Goal: Navigation & Orientation: Understand site structure

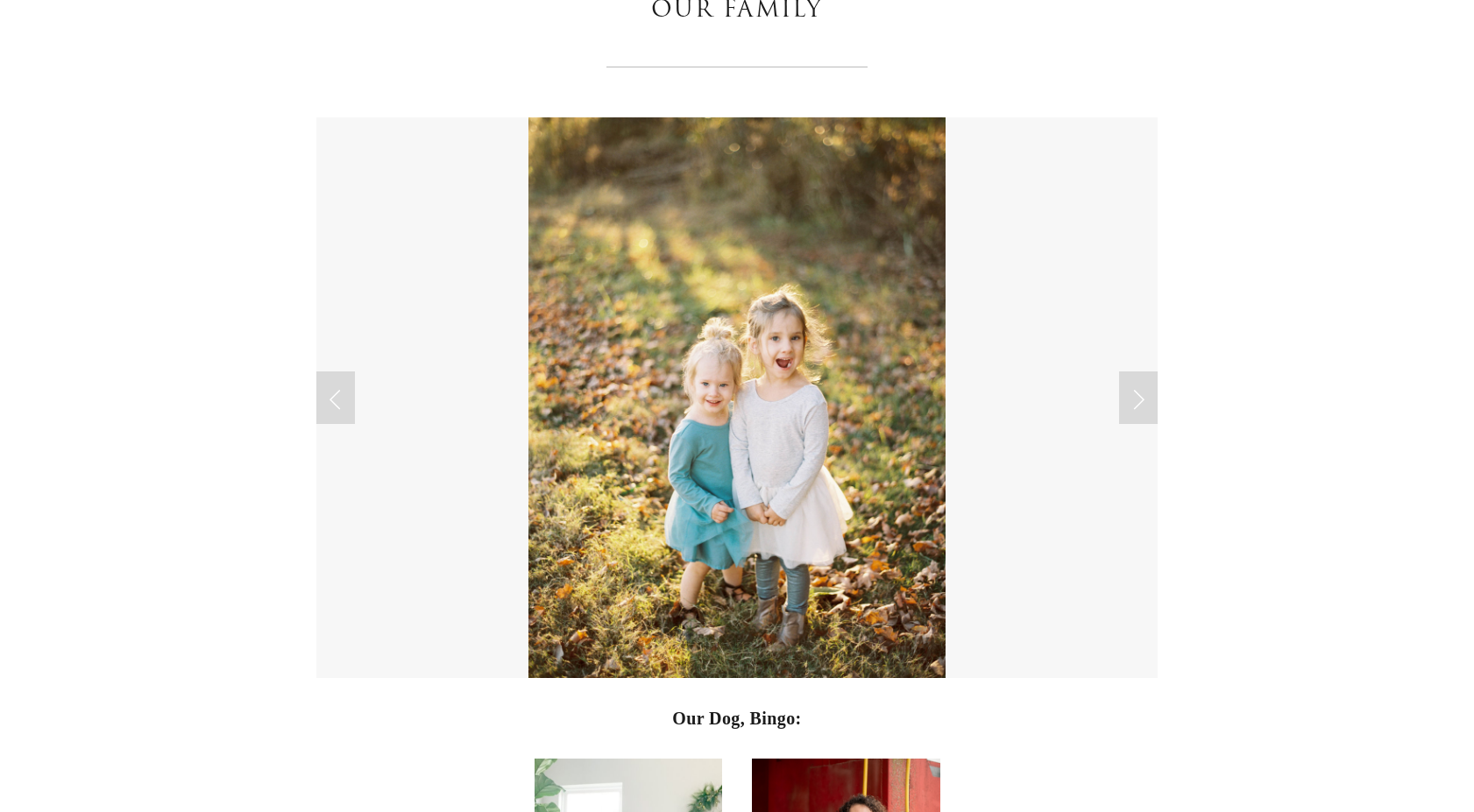
scroll to position [4128, 0]
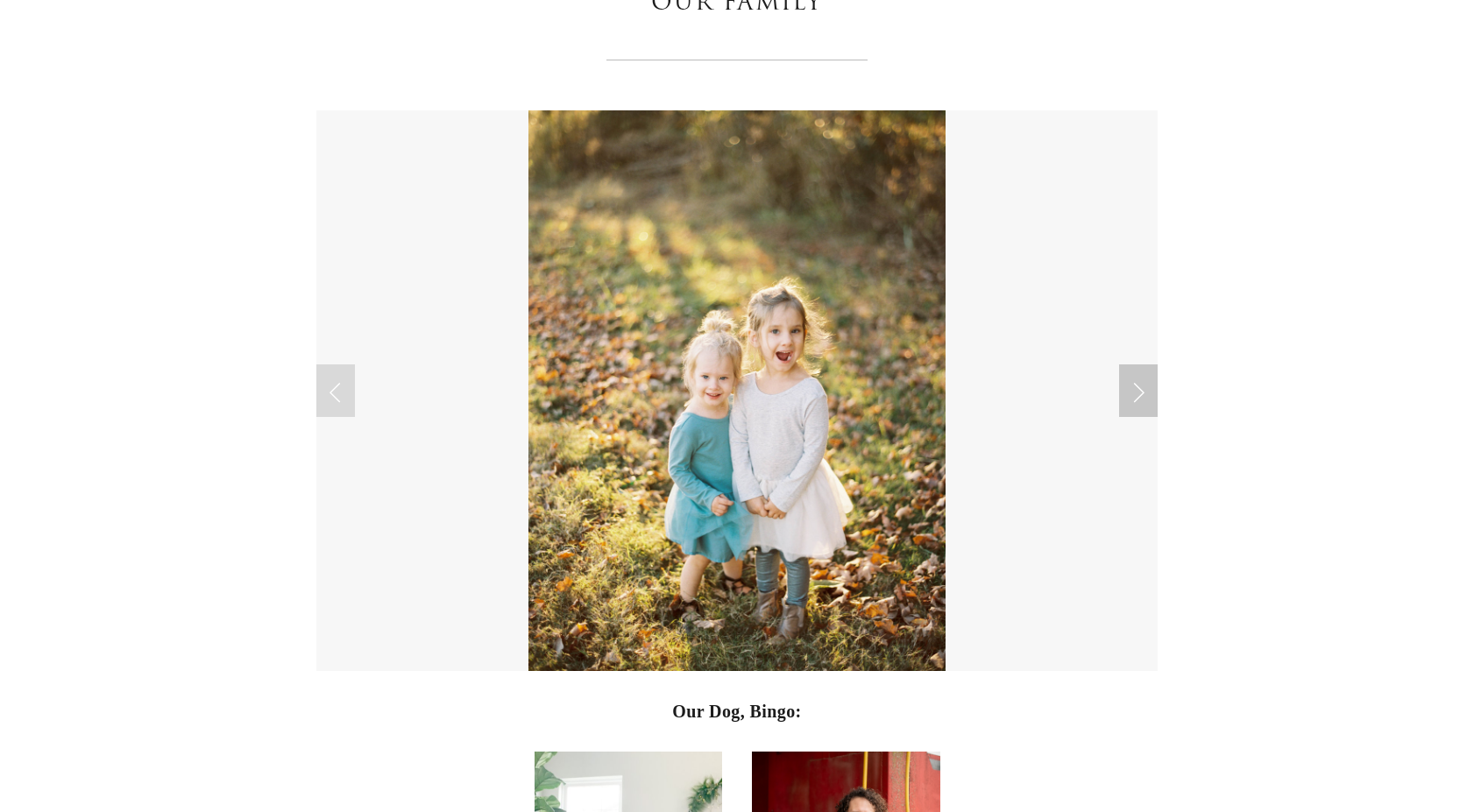
click at [1142, 383] on link "Next Slide" at bounding box center [1138, 391] width 39 height 53
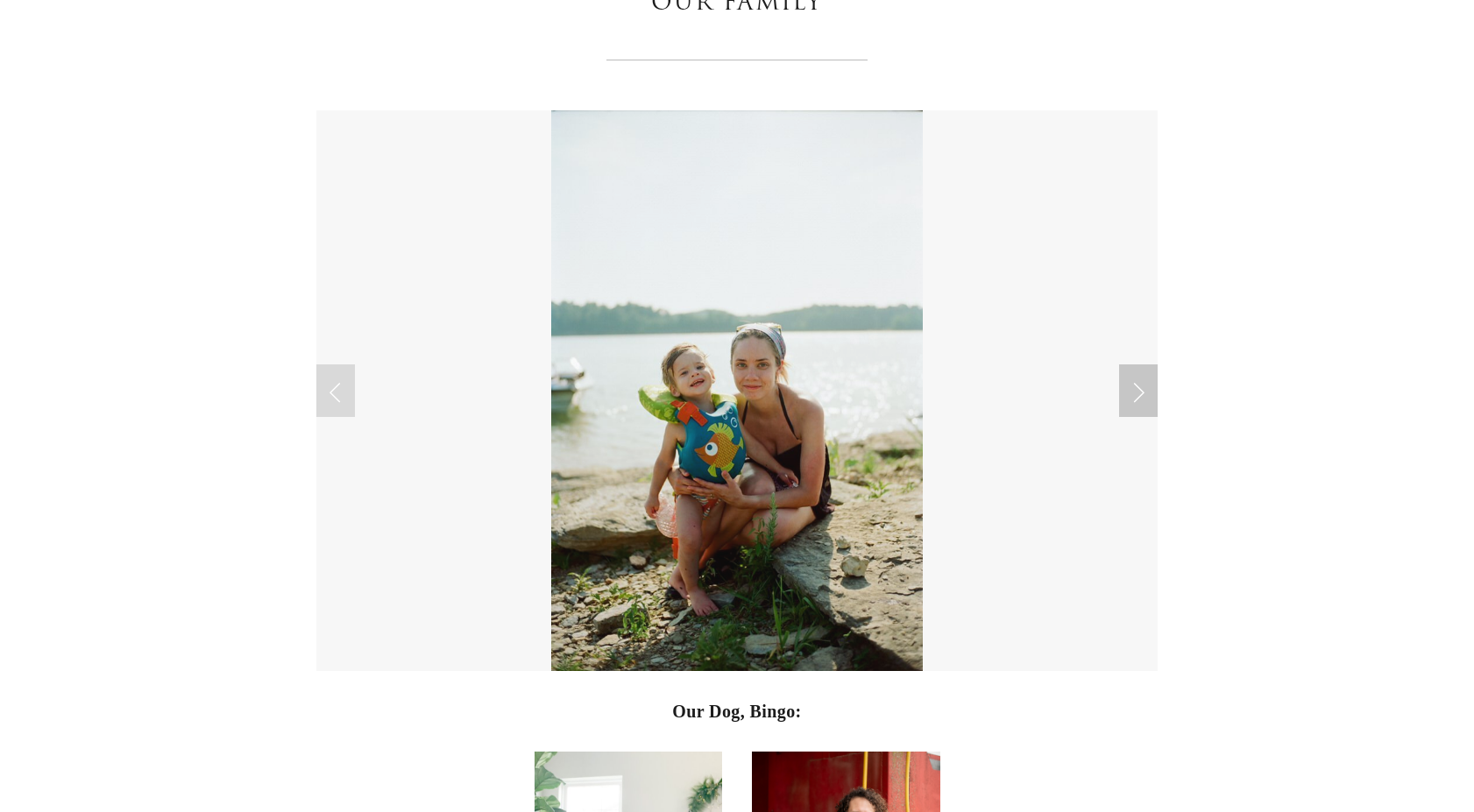
click at [1142, 383] on link "Next Slide" at bounding box center [1138, 391] width 39 height 53
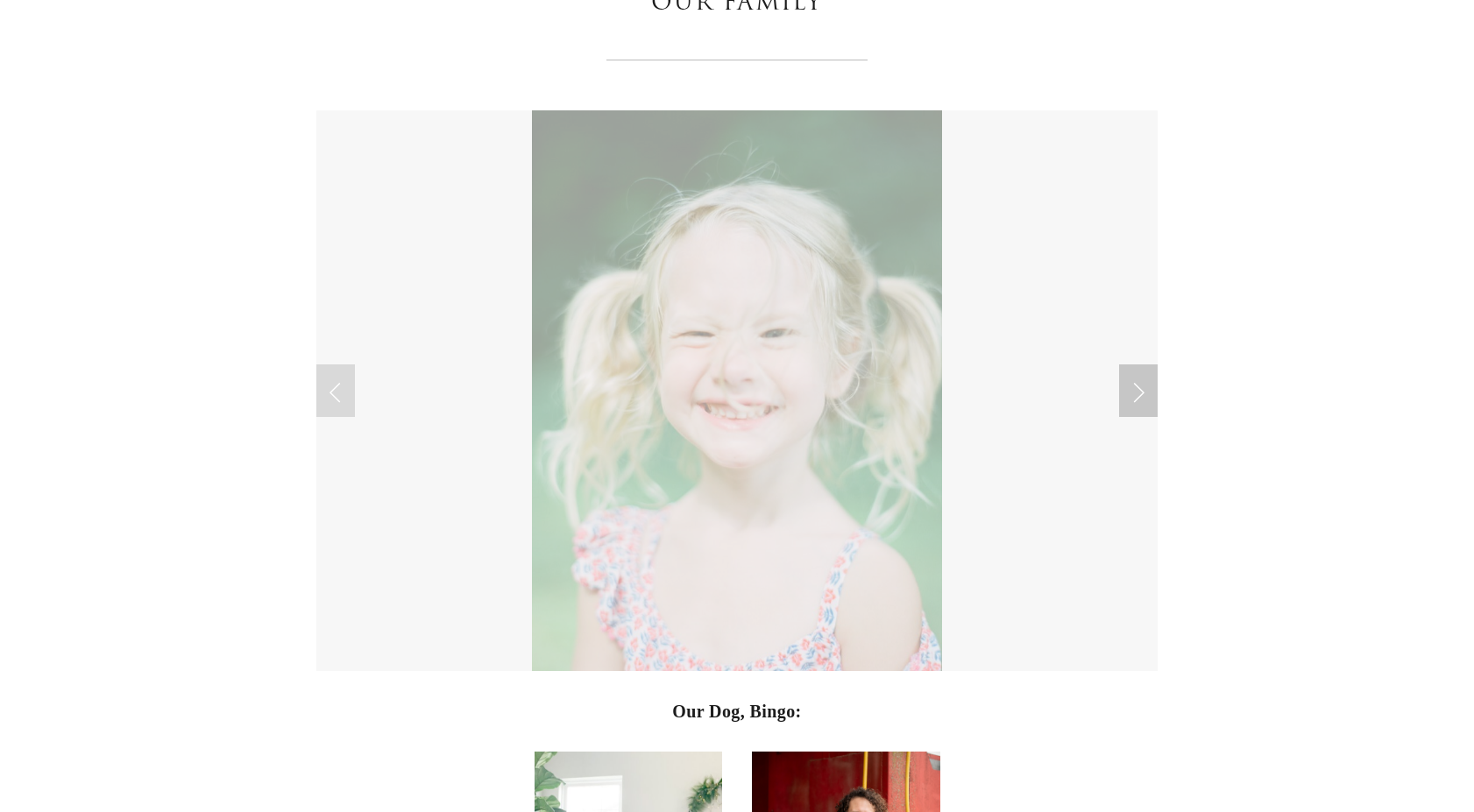
click at [1138, 386] on link "Next Slide" at bounding box center [1138, 391] width 39 height 53
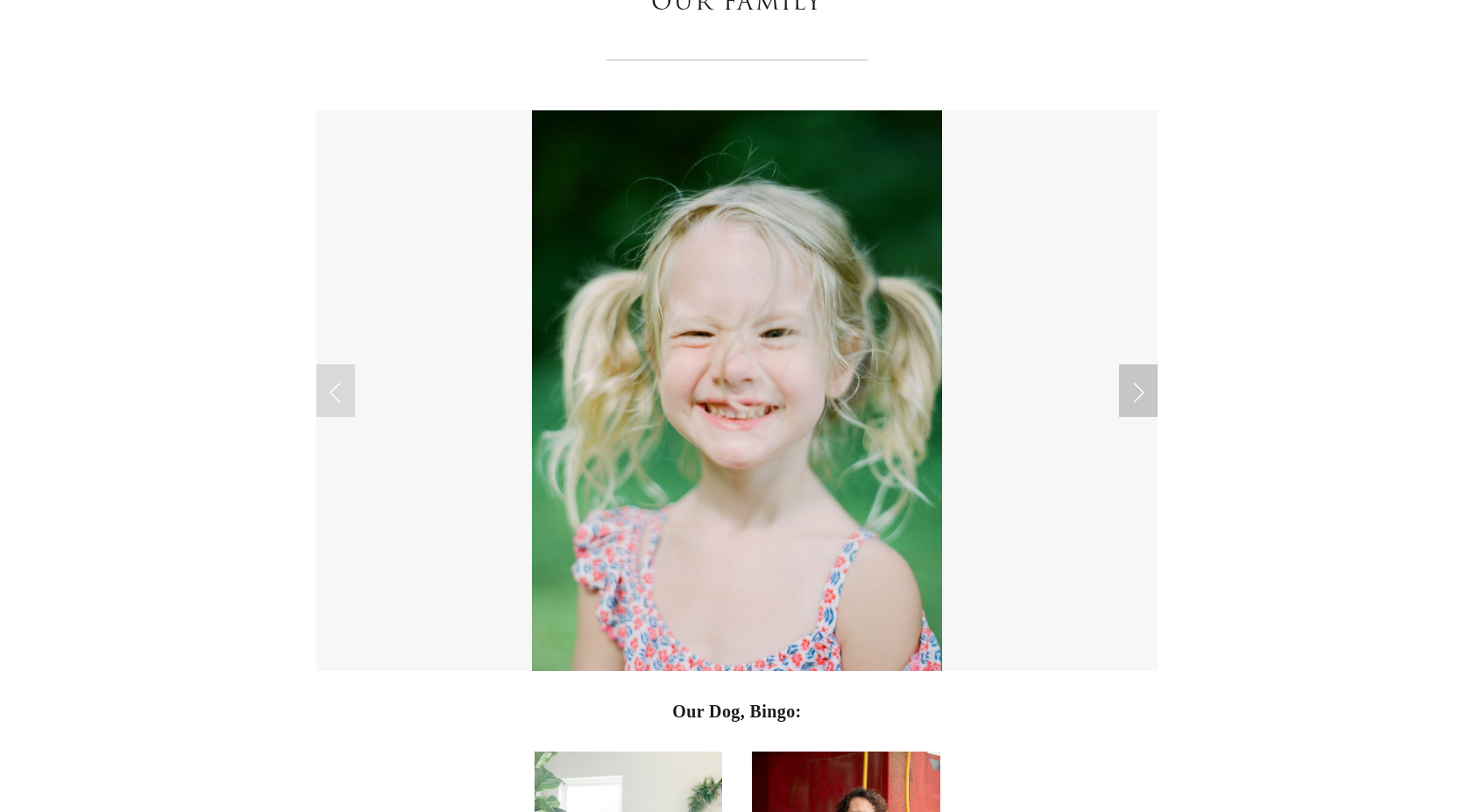
click at [1129, 398] on link "Next Slide" at bounding box center [1138, 391] width 39 height 53
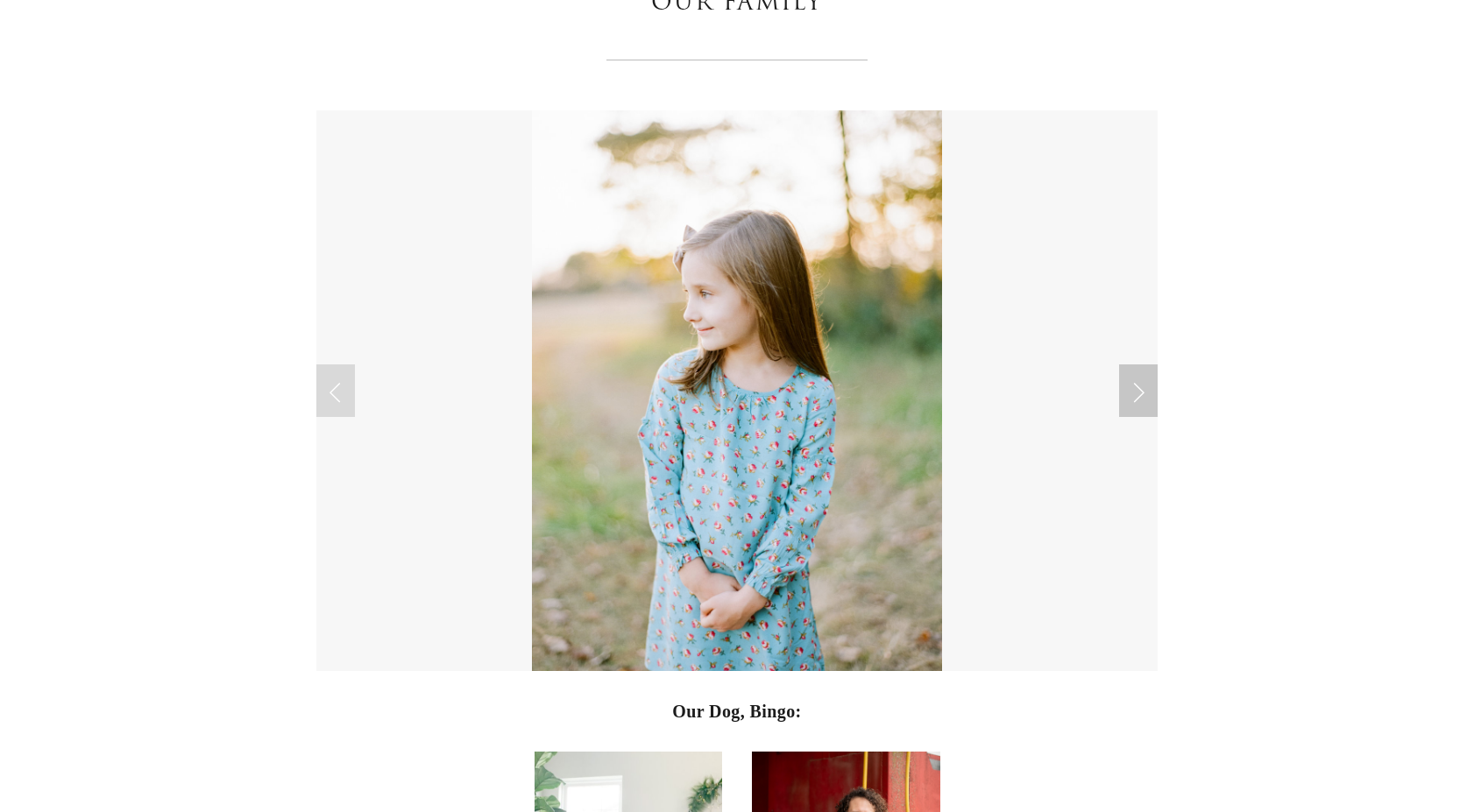
click at [1134, 391] on link "Next Slide" at bounding box center [1138, 391] width 39 height 53
click at [1138, 395] on link "Next Slide" at bounding box center [1138, 391] width 39 height 53
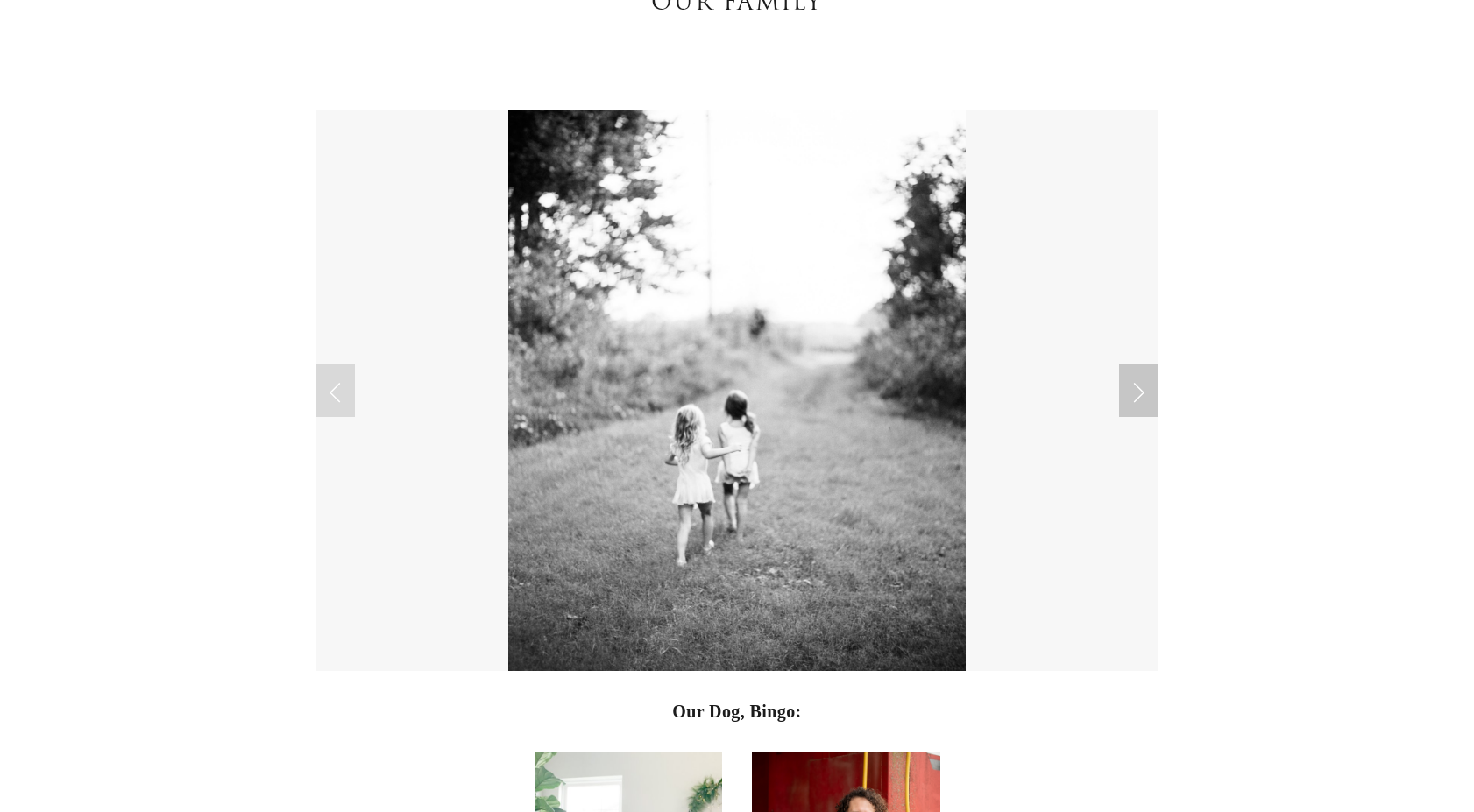
click at [1149, 389] on link "Next Slide" at bounding box center [1138, 391] width 39 height 53
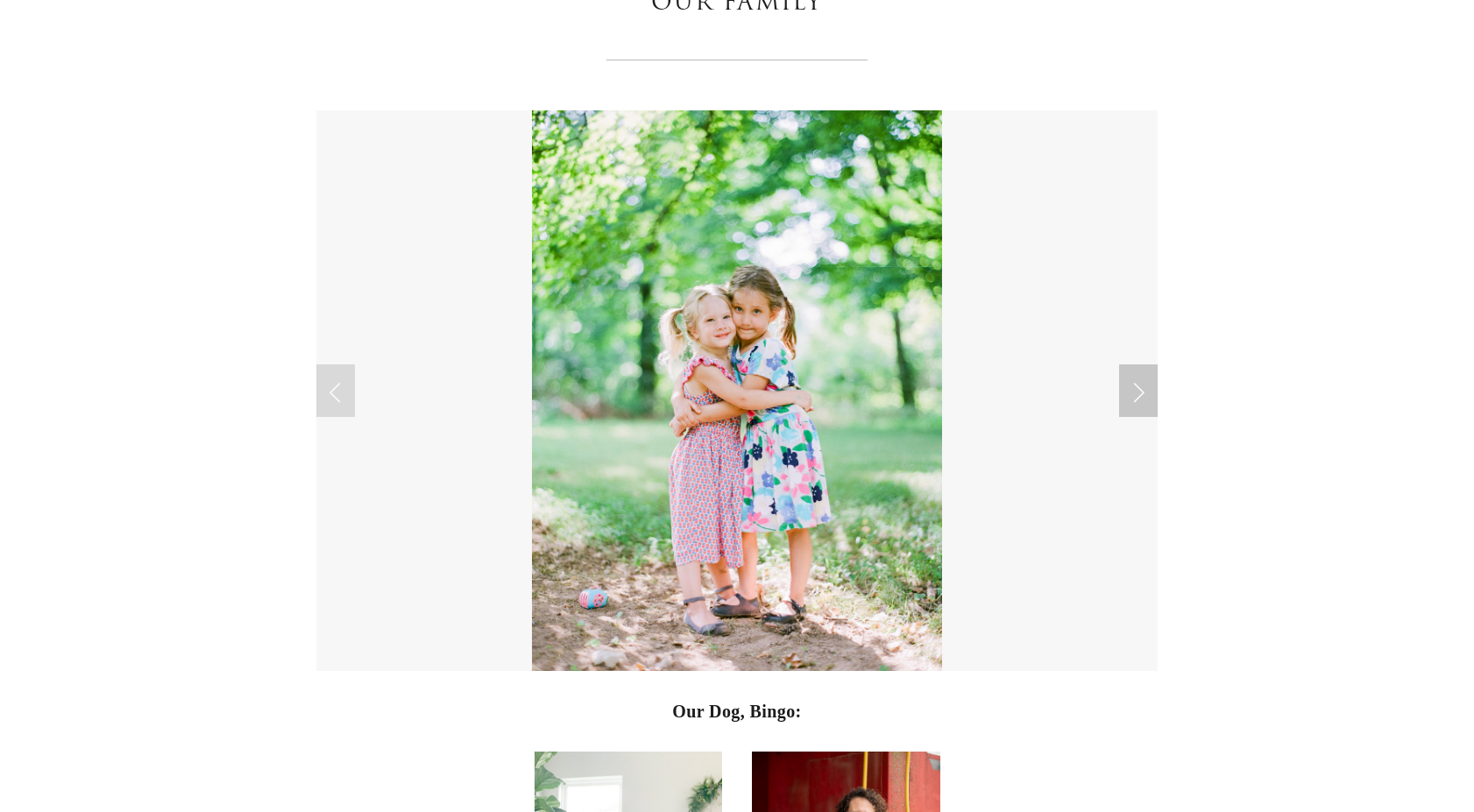
click at [1149, 390] on link "Next Slide" at bounding box center [1138, 391] width 39 height 53
click at [1149, 392] on link "Next Slide" at bounding box center [1138, 391] width 39 height 53
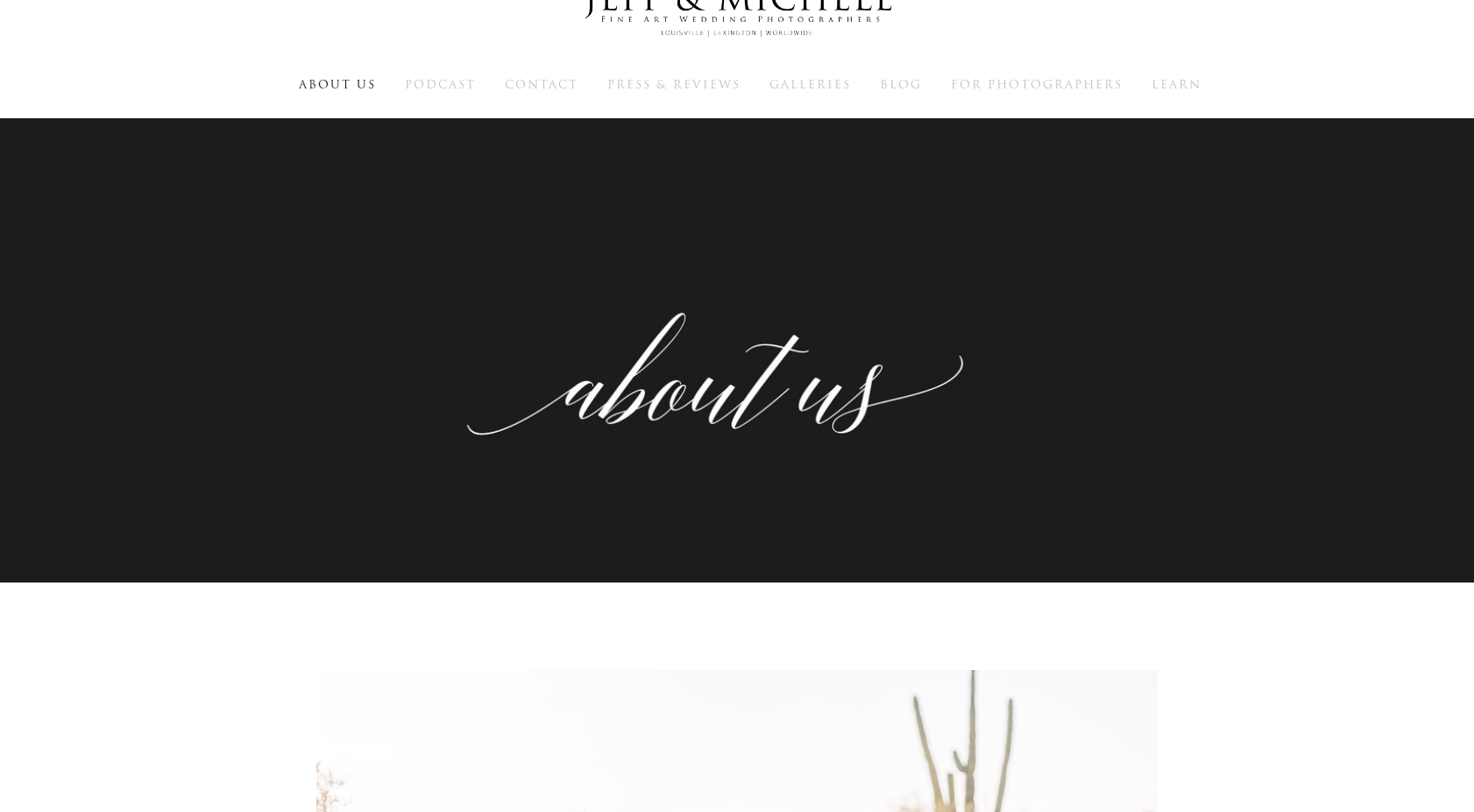
scroll to position [0, 0]
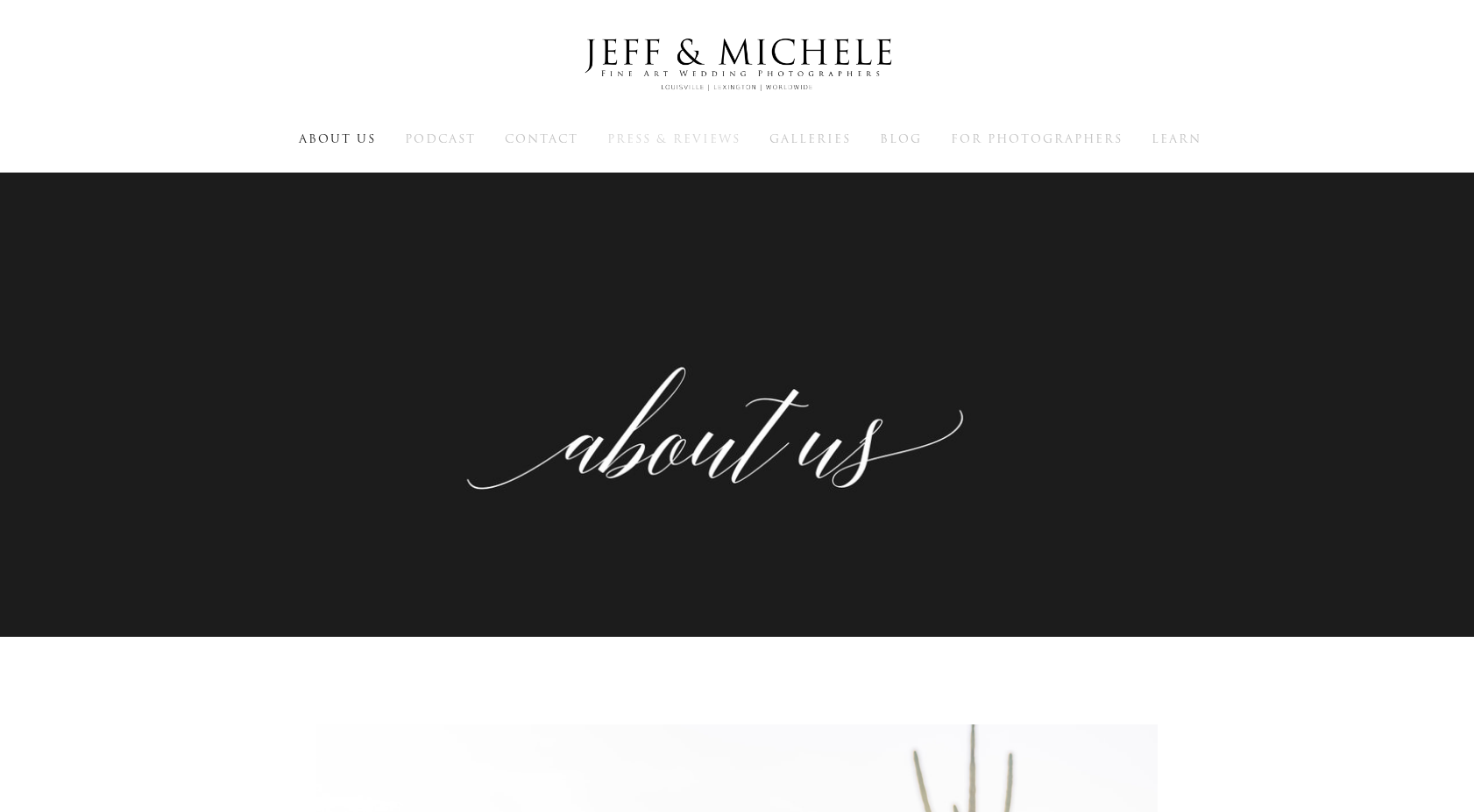
click at [632, 135] on span "Press & Reviews" at bounding box center [674, 139] width 134 height 17
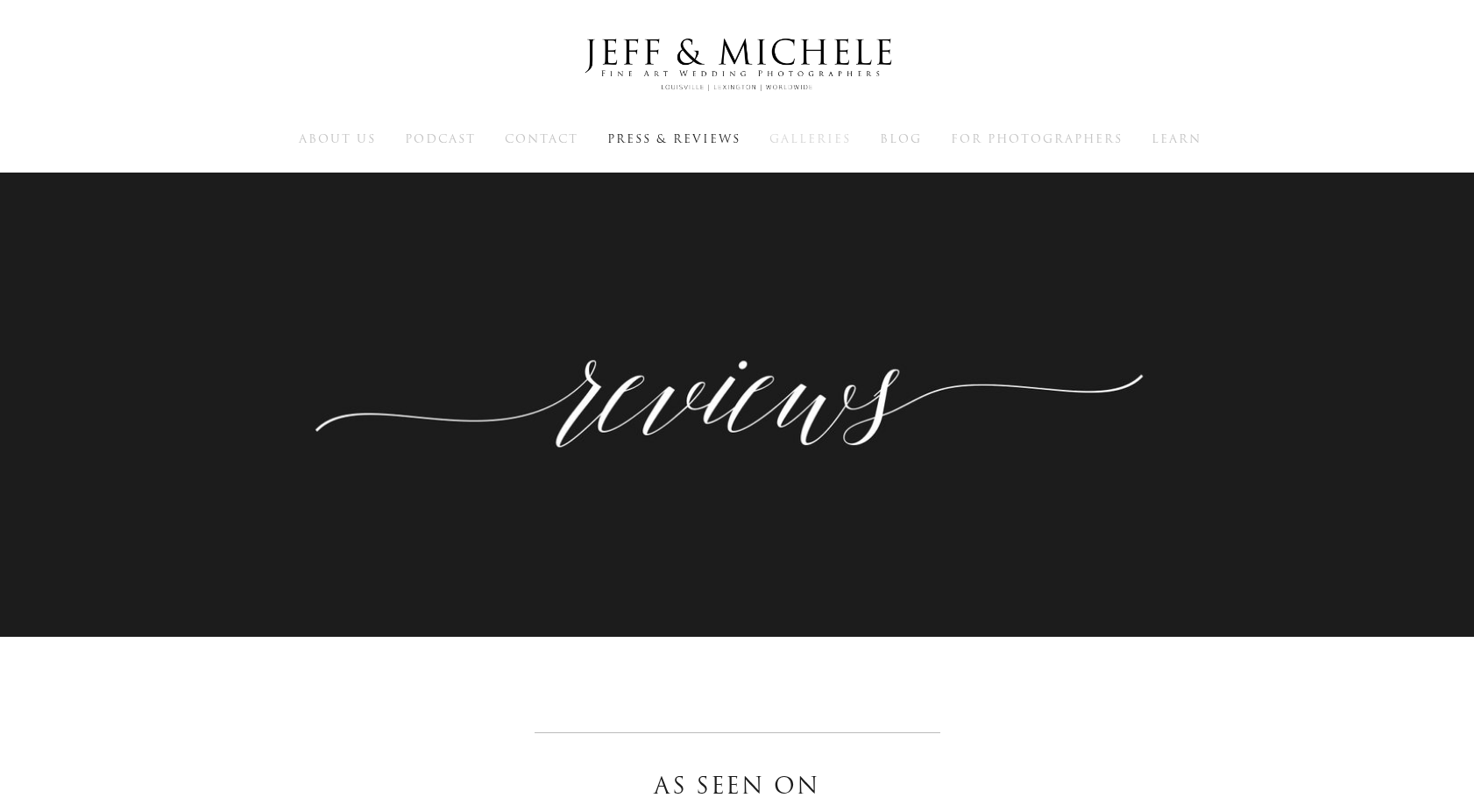
click at [822, 134] on span "Galleries" at bounding box center [810, 139] width 82 height 17
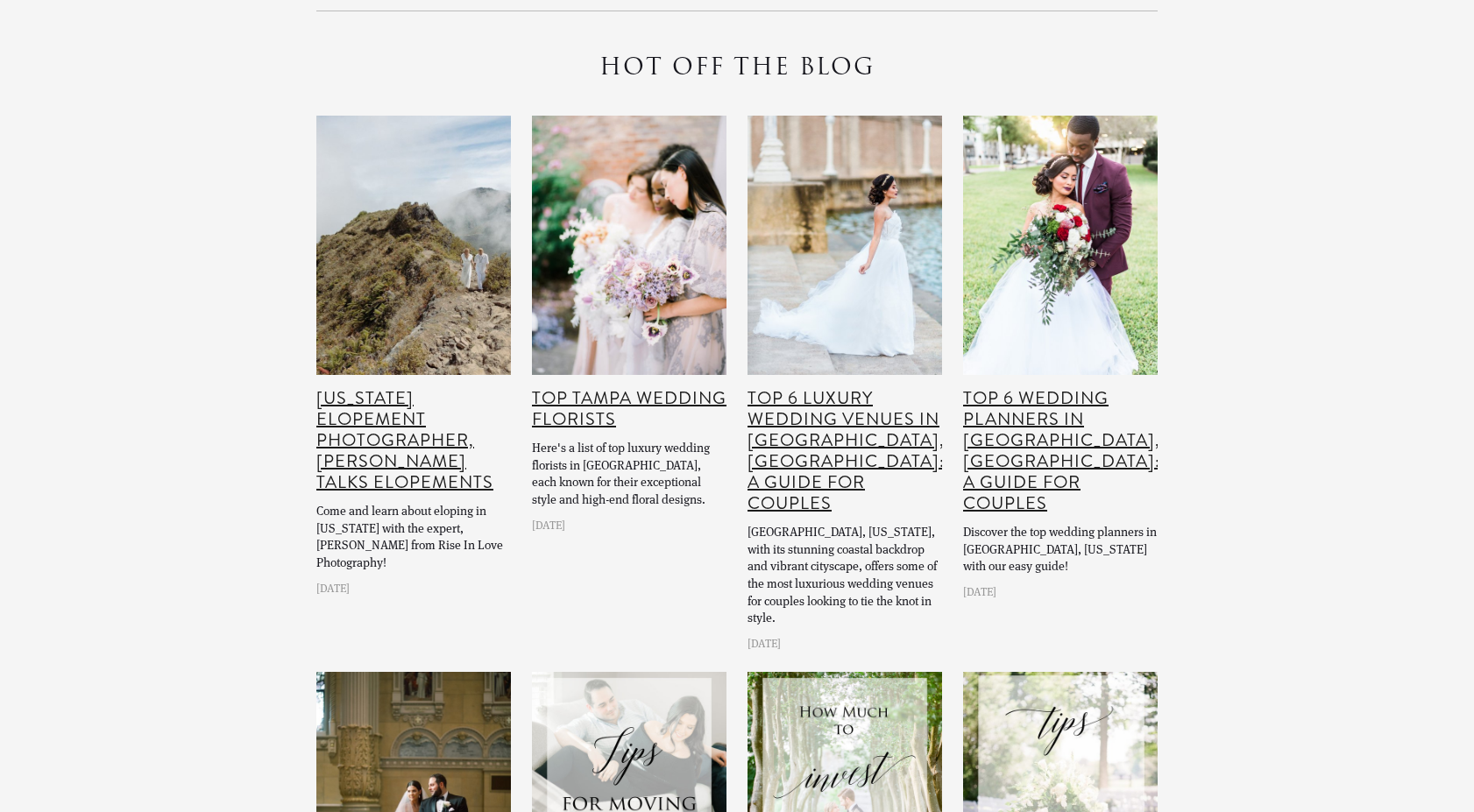
scroll to position [6559, 0]
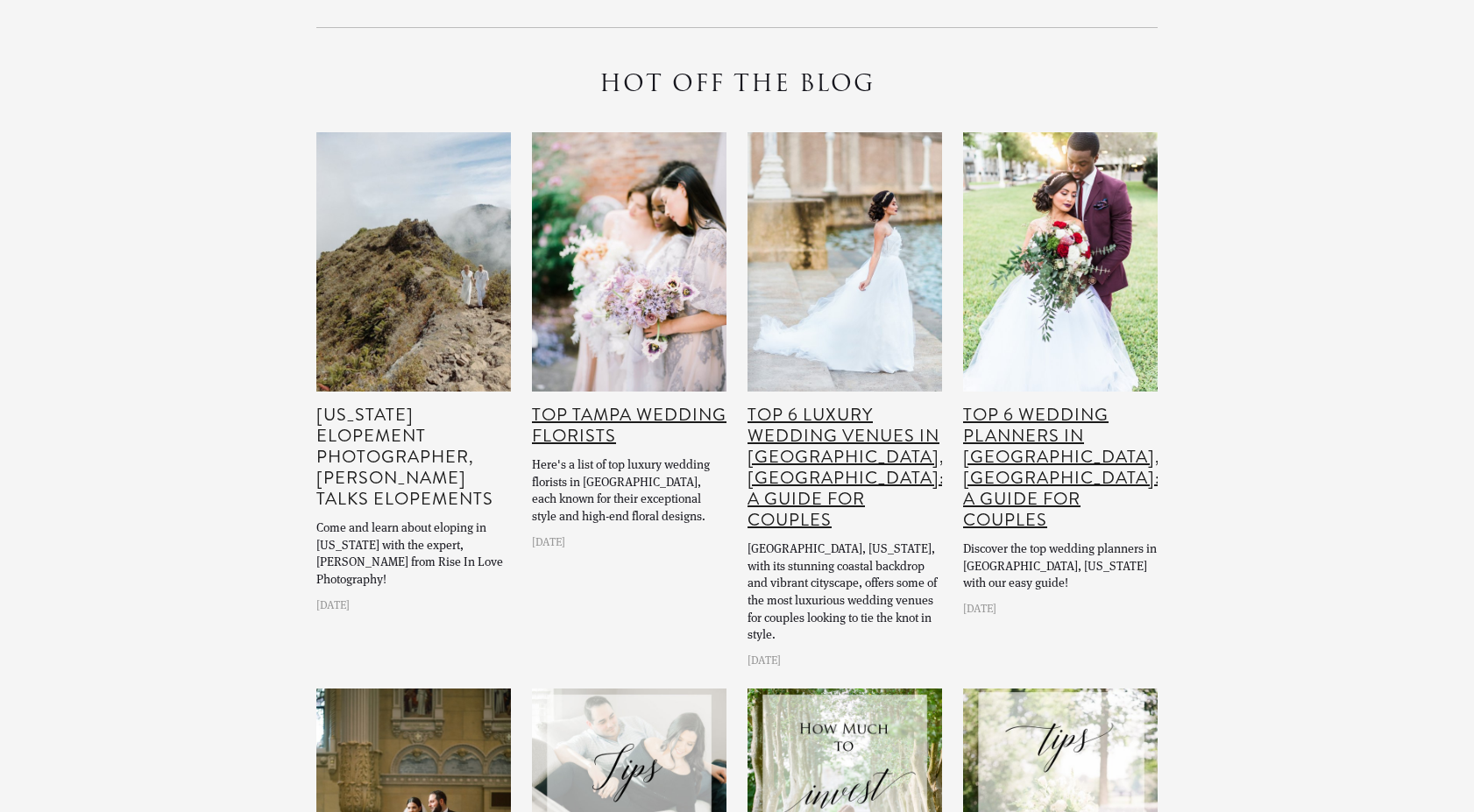
click at [406, 402] on link "[US_STATE] Elopement Photographer, [PERSON_NAME] Talks Elopements" at bounding box center [404, 457] width 177 height 110
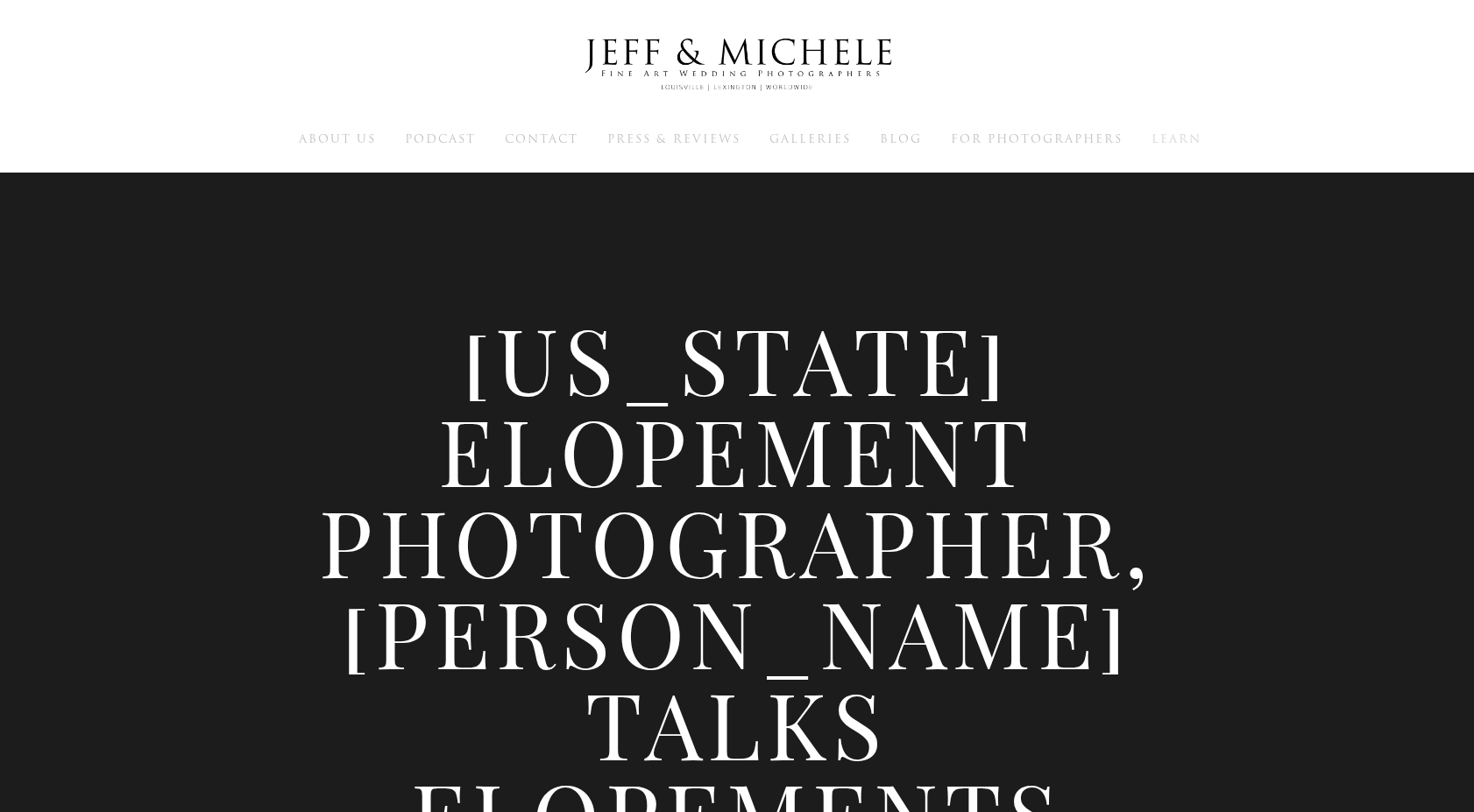
click at [1177, 135] on span "Learn" at bounding box center [1176, 139] width 50 height 17
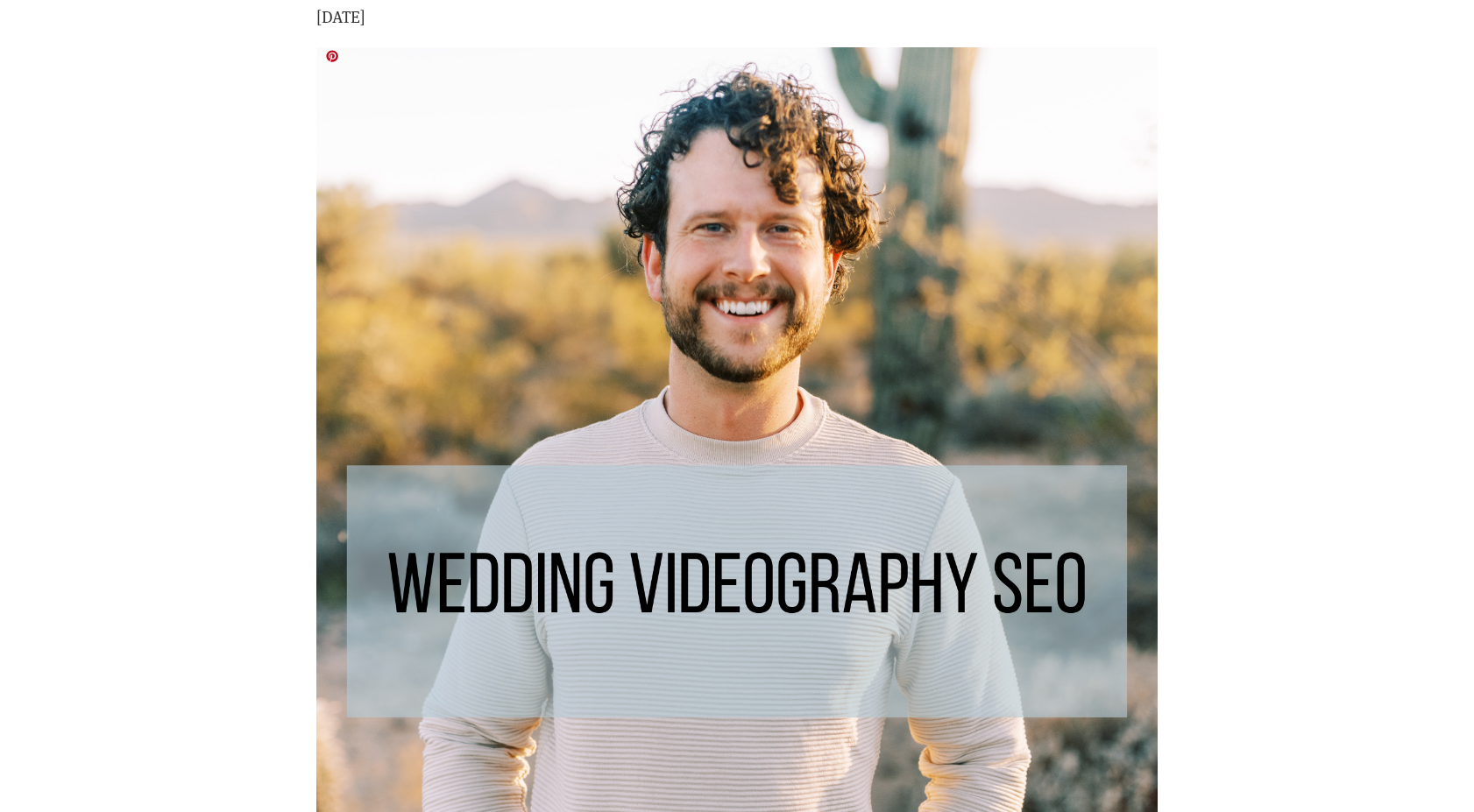
scroll to position [8343, 0]
